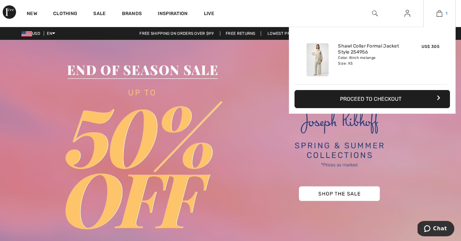
click at [441, 12] on img at bounding box center [440, 13] width 6 height 8
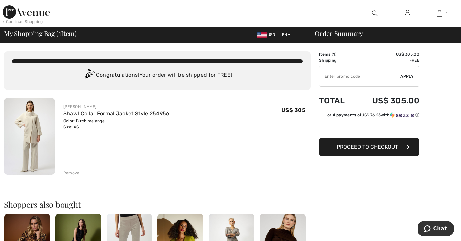
click at [33, 129] on img at bounding box center [29, 136] width 51 height 77
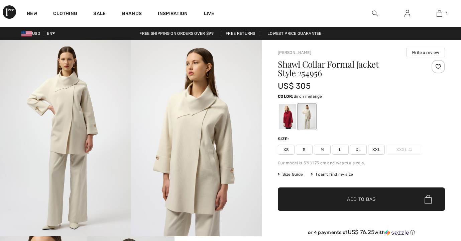
checkbox input "true"
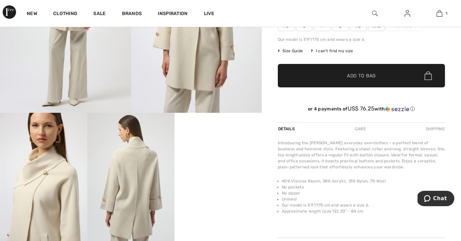
scroll to position [125, 0]
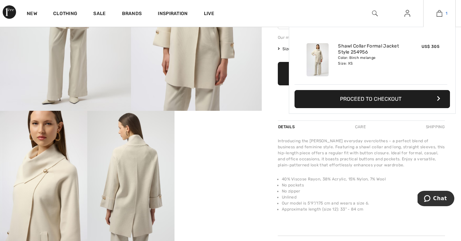
click at [439, 12] on img at bounding box center [440, 13] width 6 height 8
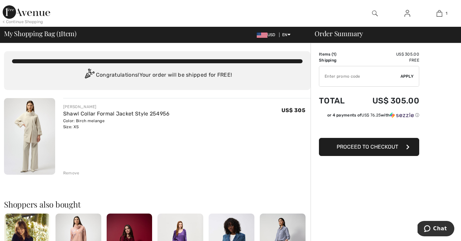
click at [375, 12] on img at bounding box center [375, 13] width 6 height 8
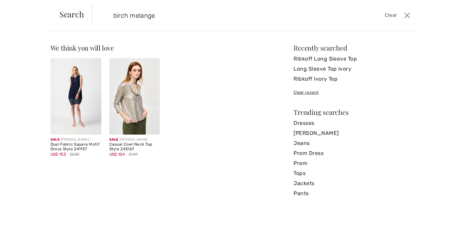
type input "birch melange"
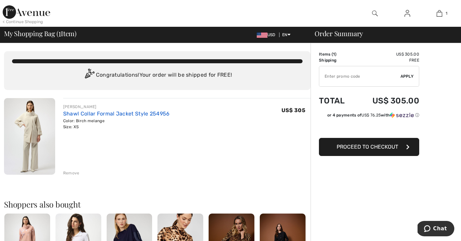
click at [104, 112] on link "Shawl Collar Formal Jacket Style 254956" at bounding box center [116, 113] width 107 height 6
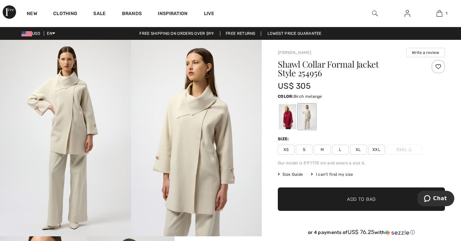
click at [375, 13] on img at bounding box center [375, 13] width 6 height 8
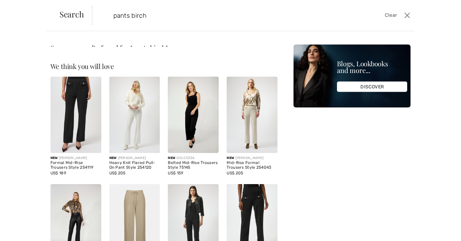
type input "pants birch"
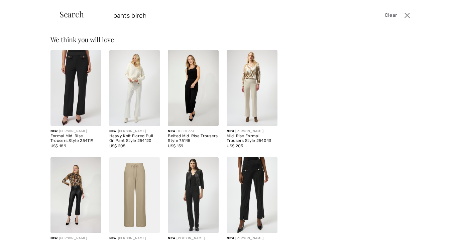
scroll to position [74, 0]
click at [133, 136] on div "Heavy Knit Flared Pull-On Pant Style 254120" at bounding box center [134, 138] width 51 height 9
click at [139, 93] on img at bounding box center [134, 88] width 51 height 76
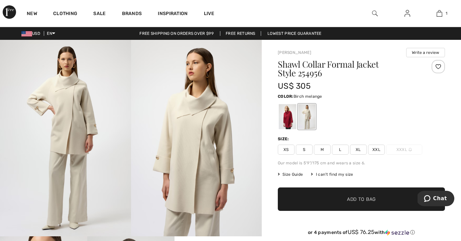
click at [228, 171] on img at bounding box center [196, 138] width 131 height 196
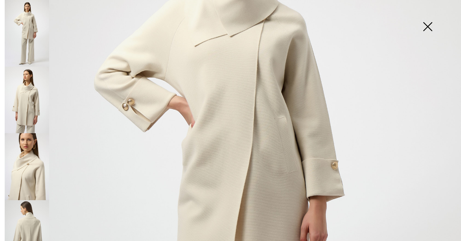
scroll to position [56, 0]
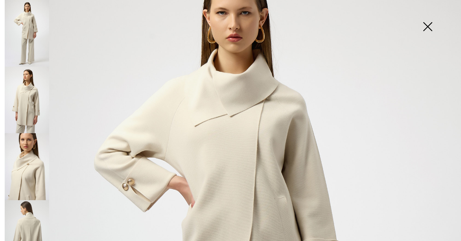
click at [427, 26] on img at bounding box center [427, 27] width 33 height 34
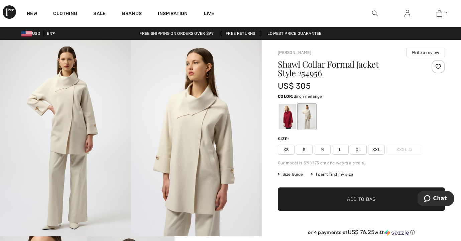
scroll to position [0, 0]
click at [374, 12] on img at bounding box center [375, 13] width 6 height 8
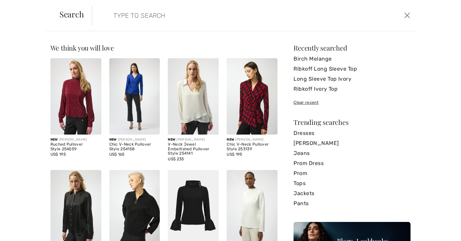
paste input "254043"
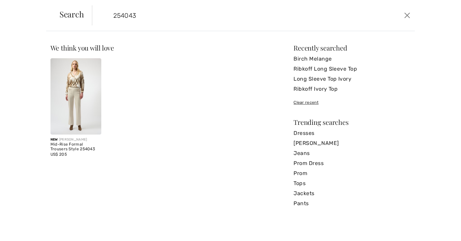
type input "254043"
click at [70, 110] on img at bounding box center [76, 96] width 51 height 76
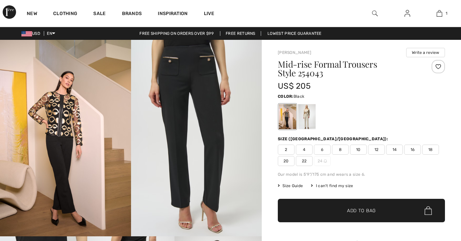
checkbox input "true"
click at [305, 119] on div at bounding box center [306, 116] width 17 height 25
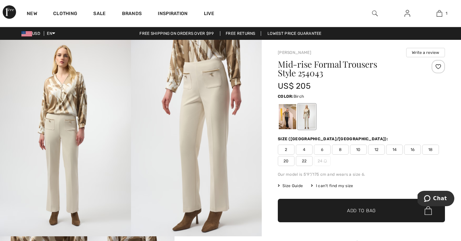
click at [212, 79] on img at bounding box center [196, 138] width 131 height 196
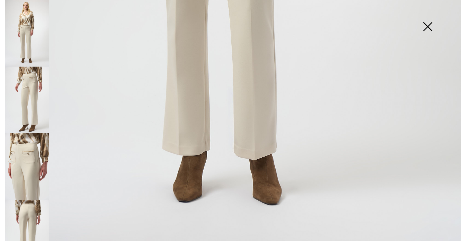
scroll to position [450, 0]
click at [427, 24] on img at bounding box center [427, 27] width 33 height 34
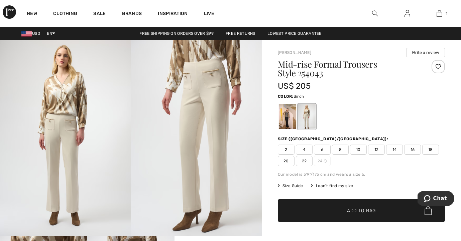
scroll to position [0, 0]
click at [375, 13] on img at bounding box center [375, 13] width 6 height 8
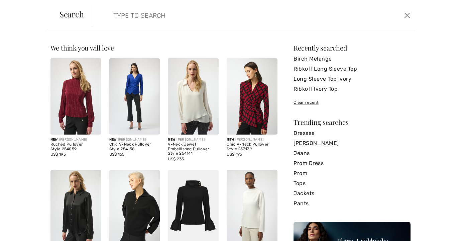
click at [375, 13] on div "Search Clear" at bounding box center [230, 15] width 369 height 31
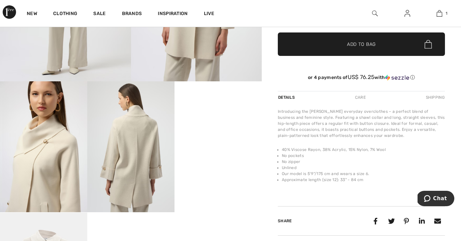
scroll to position [157, 0]
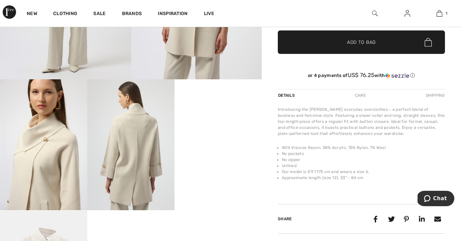
click at [53, 173] on img at bounding box center [43, 144] width 87 height 131
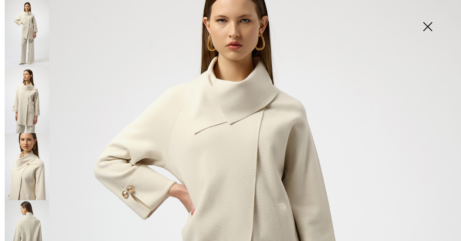
scroll to position [54, 0]
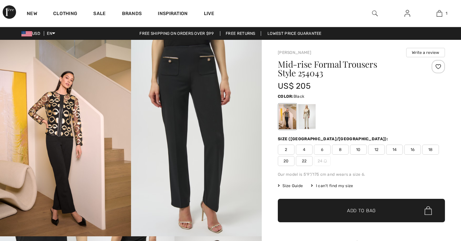
checkbox input "true"
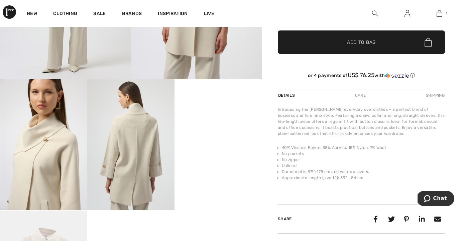
click at [46, 160] on img at bounding box center [43, 144] width 87 height 131
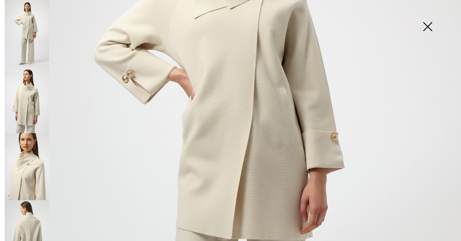
scroll to position [160, 0]
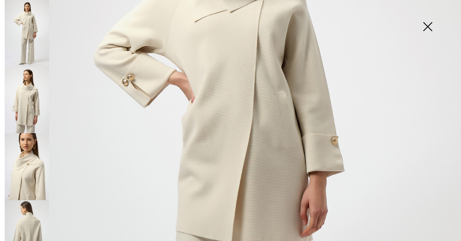
click at [36, 167] on img at bounding box center [27, 166] width 45 height 67
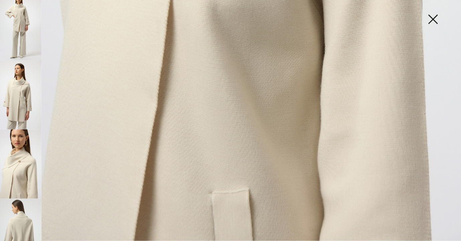
scroll to position [495, 0]
click at [27, 211] on img at bounding box center [27, 233] width 45 height 67
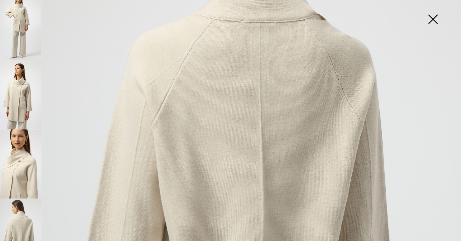
scroll to position [158, 0]
click at [25, 37] on img at bounding box center [27, 33] width 45 height 67
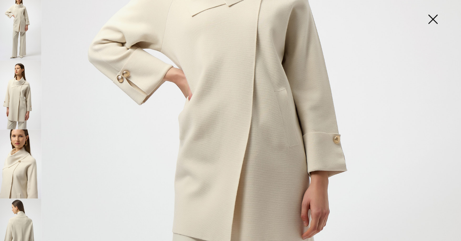
click at [419, 17] on img at bounding box center [427, 27] width 33 height 34
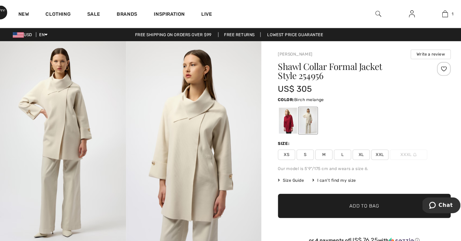
scroll to position [0, 0]
drag, startPoint x: 269, startPoint y: 73, endPoint x: 296, endPoint y: 73, distance: 27.1
click at [296, 73] on h1 "Shawl Collar Formal Jacket Style 254956" at bounding box center [348, 68] width 140 height 17
copy h1 "254956"
